Goal: Task Accomplishment & Management: Use online tool/utility

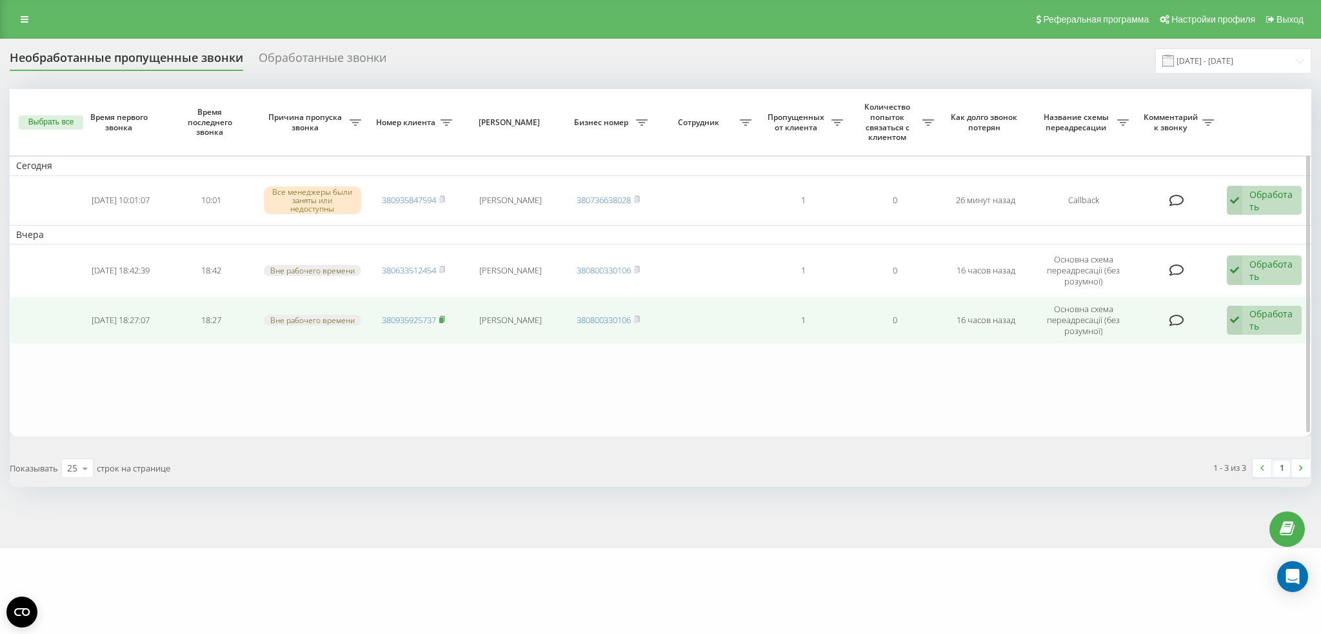
click at [442, 315] on icon at bounding box center [442, 319] width 6 height 8
click at [1246, 321] on div "Обработать Не удалось связаться Связался с клиентом с помощью другого канала Кл…" at bounding box center [1264, 321] width 75 height 30
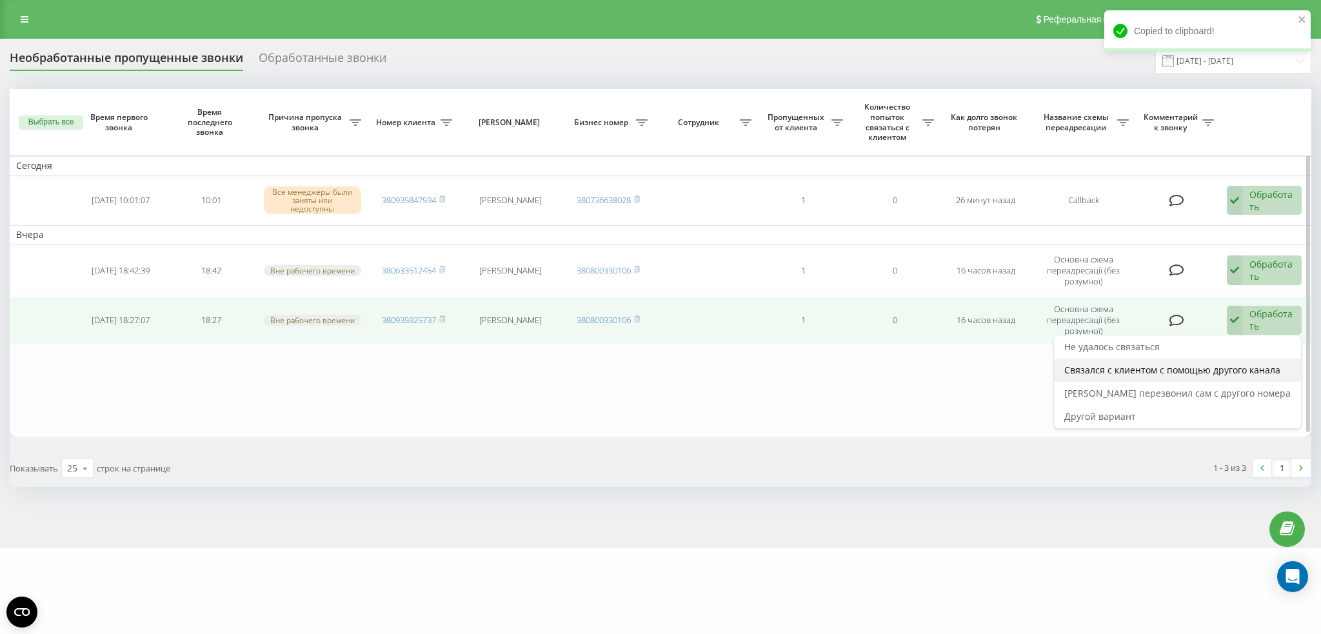
click at [1113, 369] on span "Связался с клиентом с помощью другого канала" at bounding box center [1172, 370] width 216 height 12
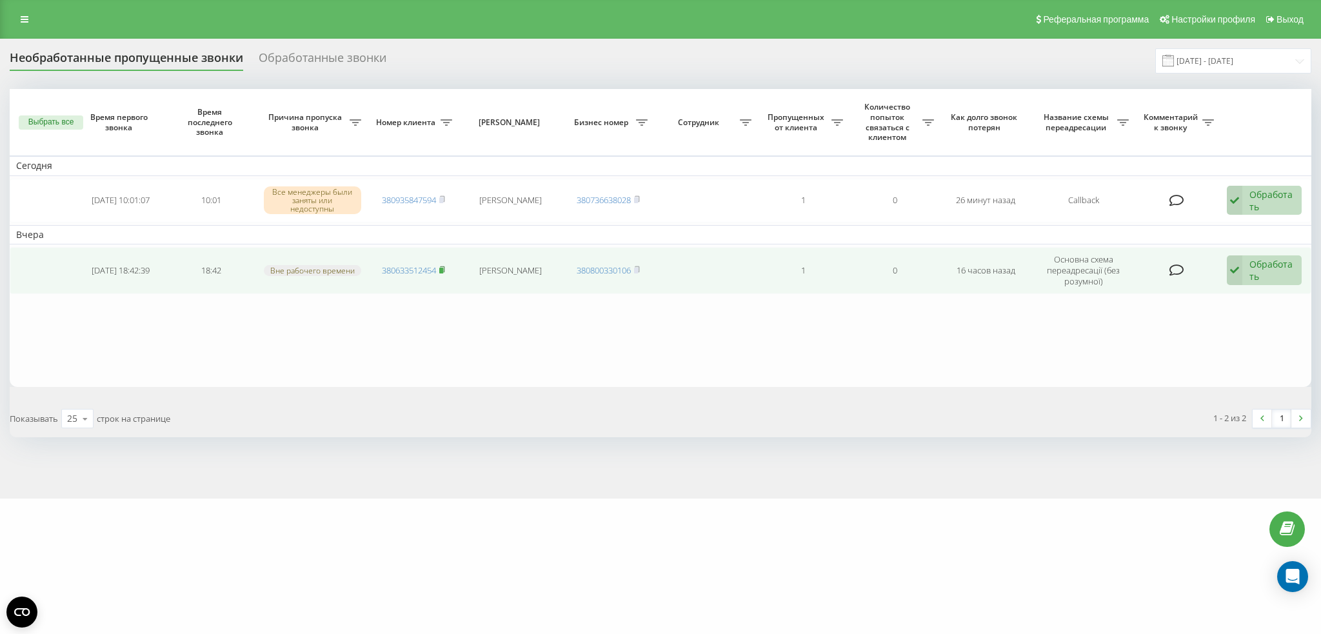
click at [443, 268] on rect at bounding box center [441, 271] width 4 height 6
click at [1275, 268] on div "Обработать" at bounding box center [1272, 270] width 45 height 25
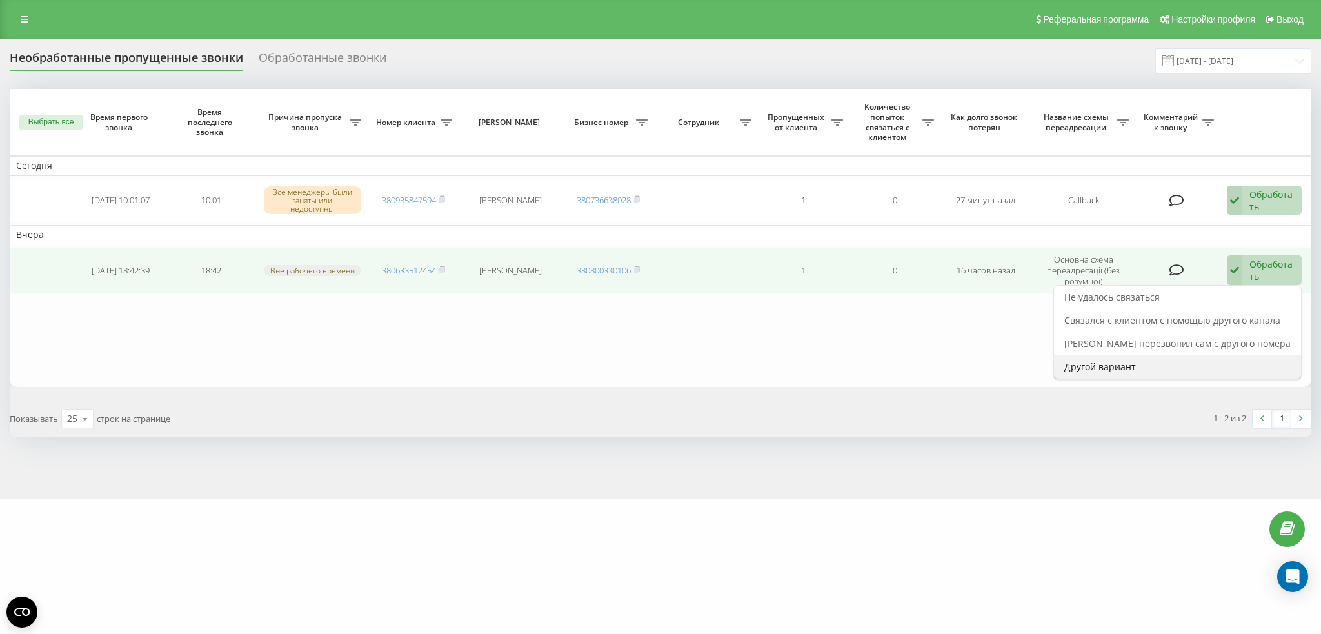
click at [1121, 361] on span "Другой вариант" at bounding box center [1100, 367] width 72 height 12
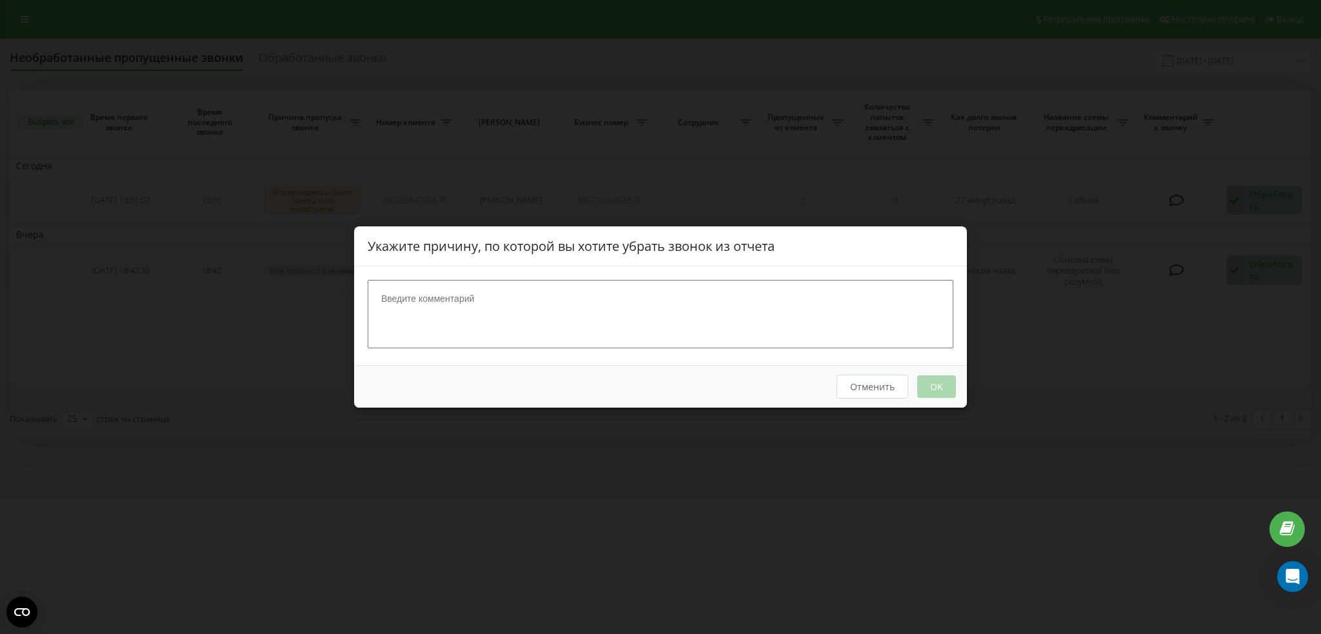
click at [673, 319] on textarea at bounding box center [661, 314] width 586 height 68
type textarea "Перенаберет сам"
click at [941, 371] on div "Отменить OK" at bounding box center [660, 386] width 613 height 43
click at [939, 372] on div "Отменить OK" at bounding box center [660, 386] width 613 height 43
click at [937, 378] on button "OK" at bounding box center [936, 386] width 39 height 23
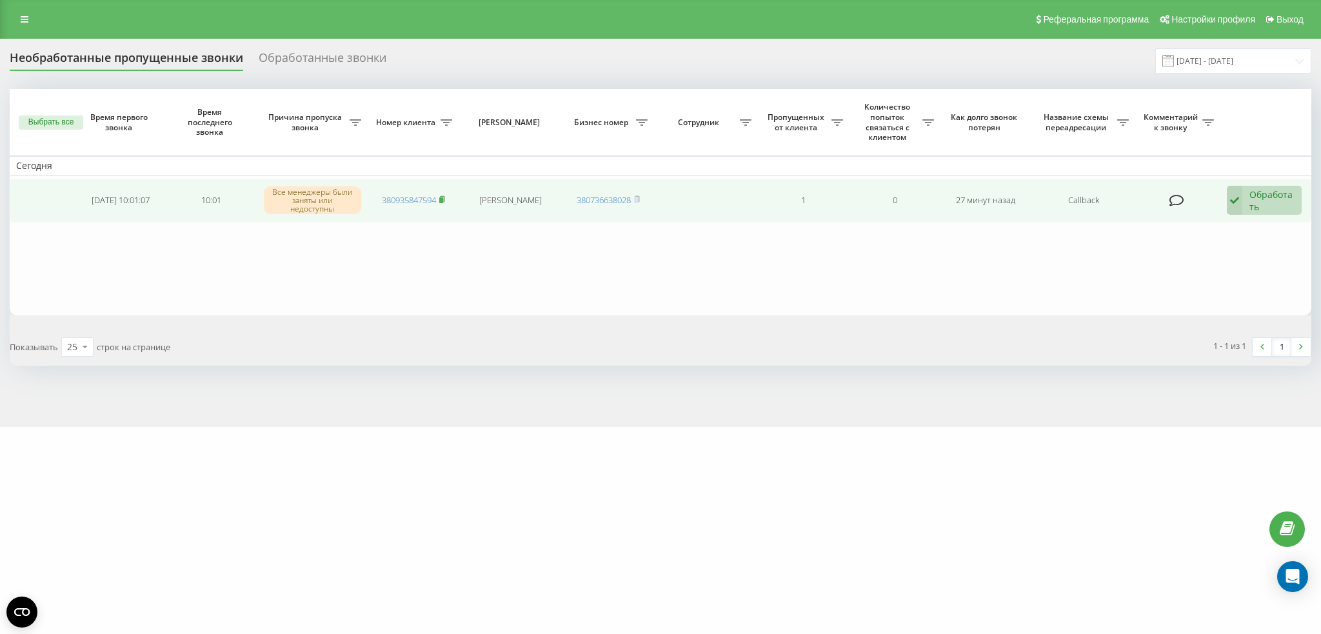
click at [443, 197] on rect at bounding box center [441, 200] width 4 height 6
click at [1253, 200] on div "Обработать" at bounding box center [1272, 200] width 45 height 25
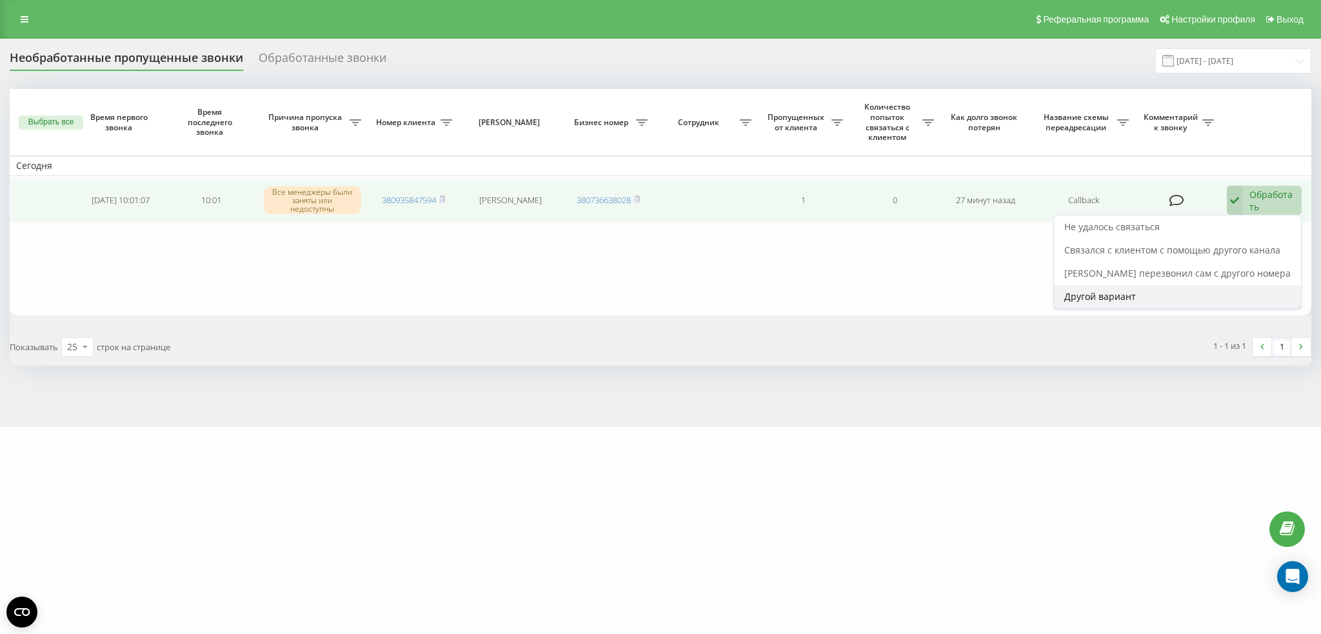
click at [1136, 299] on span "Другой вариант" at bounding box center [1100, 296] width 72 height 12
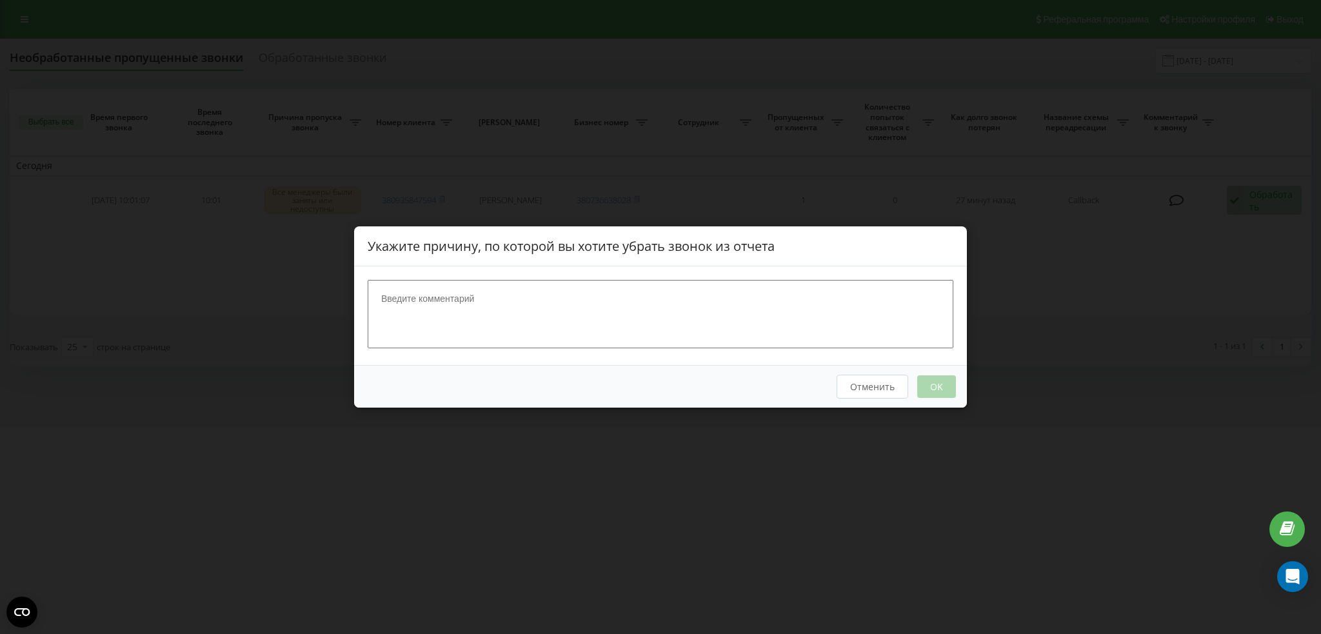
click at [807, 320] on textarea at bounding box center [661, 314] width 586 height 68
type textarea "С кем-то говорит"
click at [925, 392] on button "OK" at bounding box center [936, 386] width 39 height 23
